Goal: Find specific fact: Find specific fact

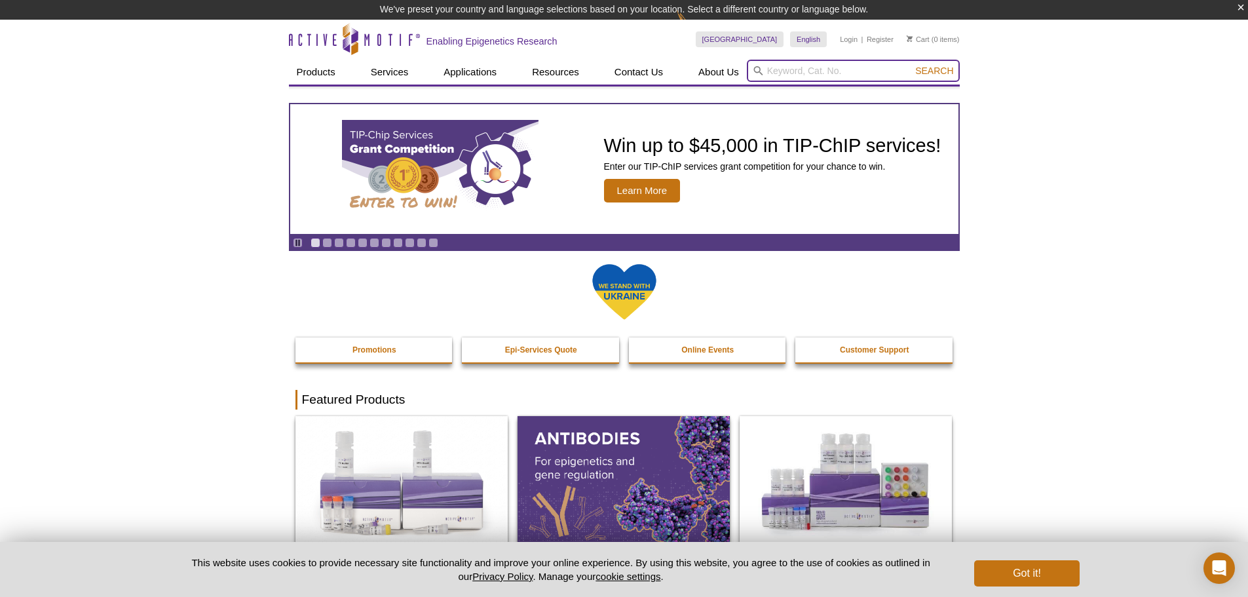
click at [850, 71] on input "search" at bounding box center [853, 71] width 213 height 22
paste input "52097"
type input "52097"
click at [911, 65] on button "Search" at bounding box center [934, 71] width 46 height 12
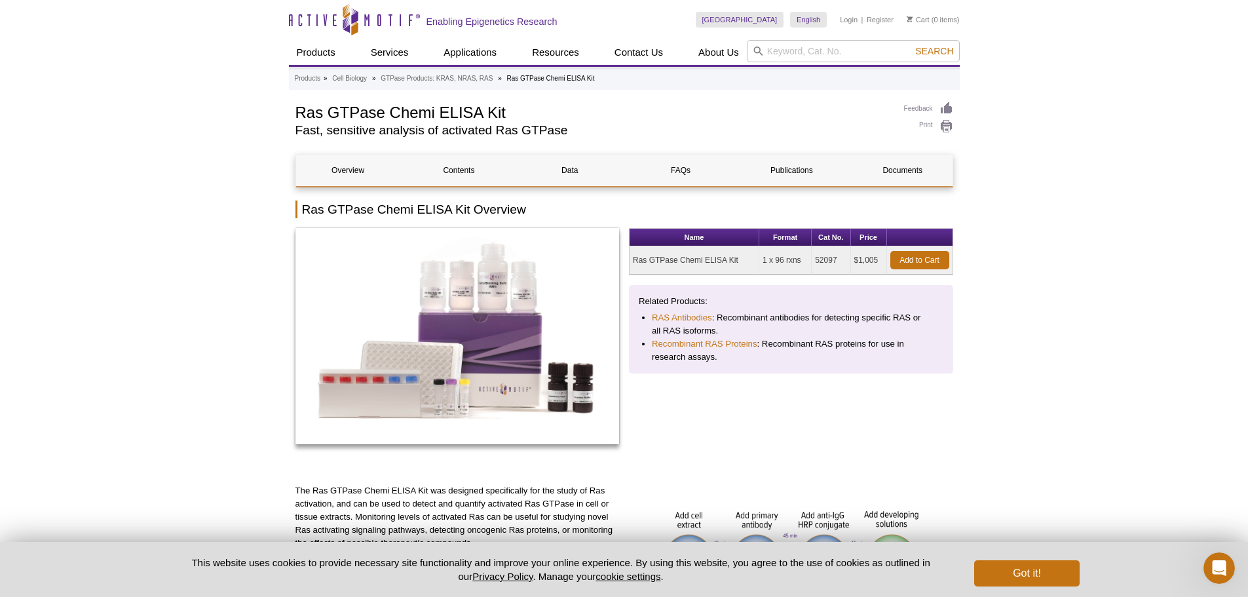
drag, startPoint x: 839, startPoint y: 259, endPoint x: 815, endPoint y: 265, distance: 24.9
click at [815, 265] on td "52097" at bounding box center [831, 260] width 39 height 28
copy td "52097"
